Goal: Task Accomplishment & Management: Complete application form

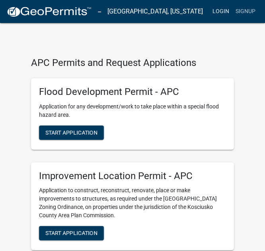
click at [222, 12] on link "Login" at bounding box center [220, 11] width 23 height 15
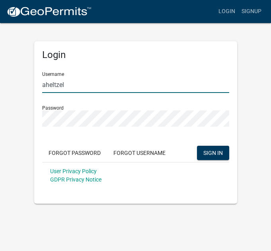
click at [69, 89] on input "aheltzel" at bounding box center [135, 85] width 187 height 16
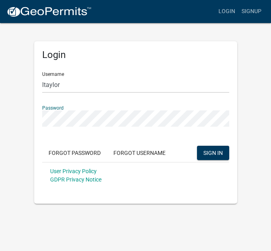
click at [197, 146] on button "SIGN IN" at bounding box center [213, 153] width 32 height 14
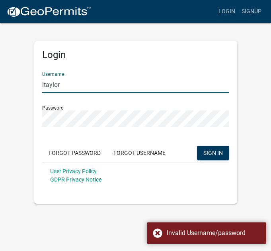
click at [74, 85] on input "ltaylor" at bounding box center [135, 85] width 187 height 16
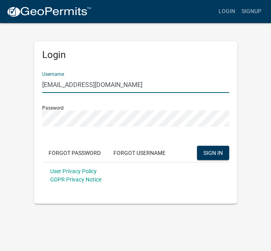
type input "[EMAIL_ADDRESS][DOMAIN_NAME]"
click at [197, 146] on button "SIGN IN" at bounding box center [213, 153] width 32 height 14
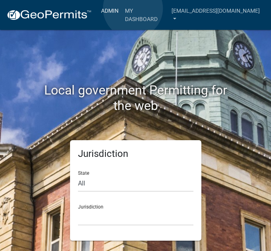
click at [122, 9] on link "Admin" at bounding box center [110, 10] width 24 height 15
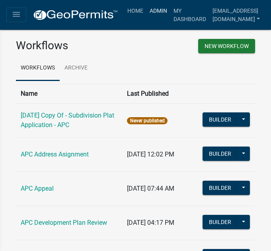
click at [156, 12] on link "Admin" at bounding box center [158, 10] width 24 height 15
click at [130, 8] on link "Home" at bounding box center [135, 10] width 22 height 15
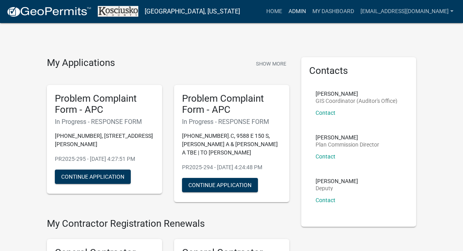
click at [264, 11] on link "Admin" at bounding box center [297, 11] width 24 height 15
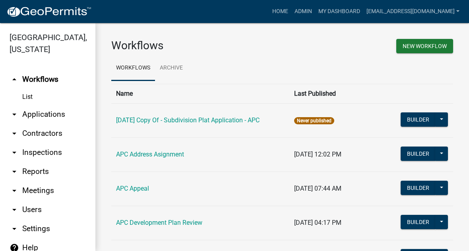
click at [49, 109] on link "arrow_drop_down Applications" at bounding box center [47, 114] width 95 height 19
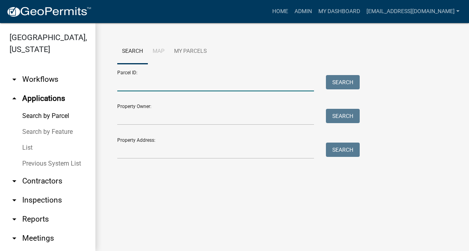
click at [159, 87] on input "Parcel ID:" at bounding box center [215, 83] width 197 height 16
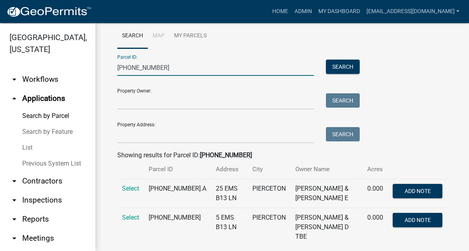
scroll to position [23, 0]
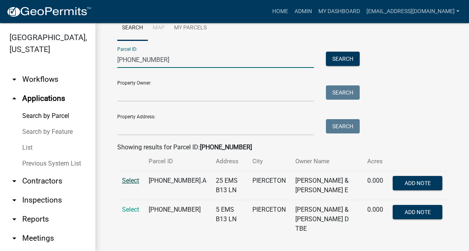
type input "[PHONE_NUMBER]"
click at [132, 182] on span "Select" at bounding box center [130, 181] width 17 height 8
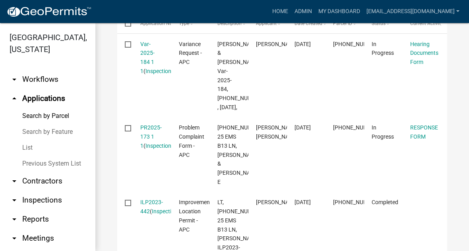
scroll to position [302, 0]
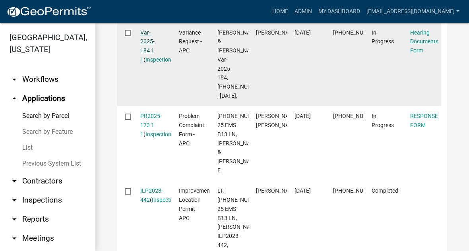
click at [149, 43] on link "Var-2025-184 1 1" at bounding box center [147, 45] width 14 height 33
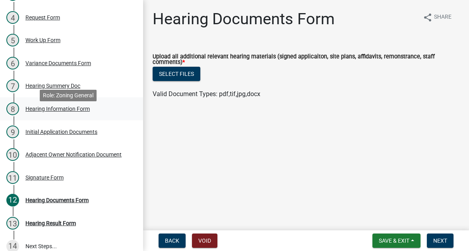
scroll to position [184, 0]
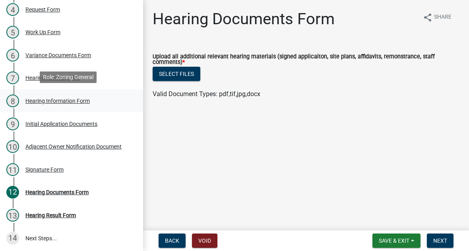
click at [55, 99] on div "Hearing Information Form" at bounding box center [57, 101] width 64 height 6
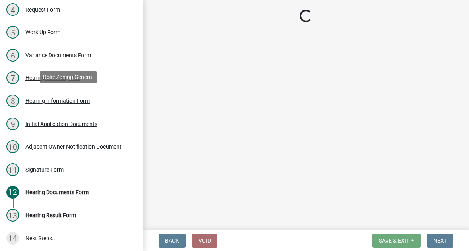
select select "2c42e77b-91e7-4635-824d-3d7e3b59fa99"
select select "9dcac0a2-b0c4-4f3b-8637-840d2209bdca"
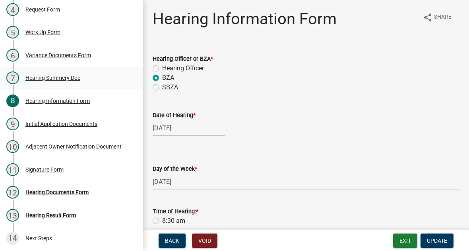
click at [47, 75] on div "Hearing Summery Doc" at bounding box center [52, 78] width 55 height 6
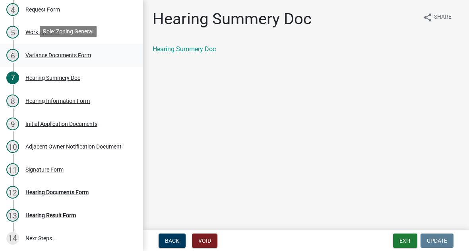
click at [50, 56] on div "Variance Documents Form" at bounding box center [58, 55] width 66 height 6
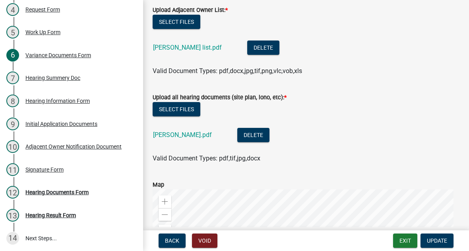
scroll to position [119, 0]
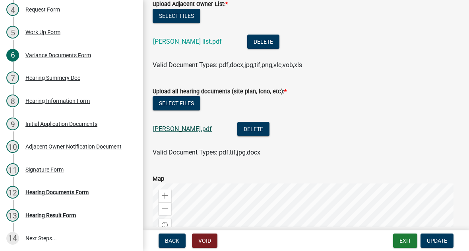
click at [173, 126] on link "[PERSON_NAME].pdf" at bounding box center [182, 129] width 59 height 8
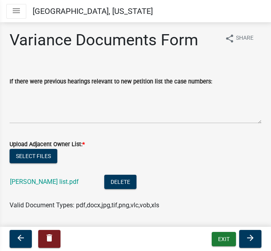
scroll to position [79, 0]
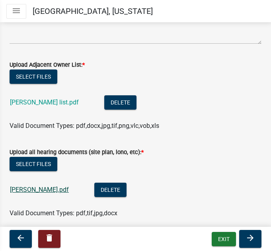
click at [29, 189] on link "[PERSON_NAME].pdf" at bounding box center [39, 190] width 59 height 8
